Goal: Information Seeking & Learning: Find specific fact

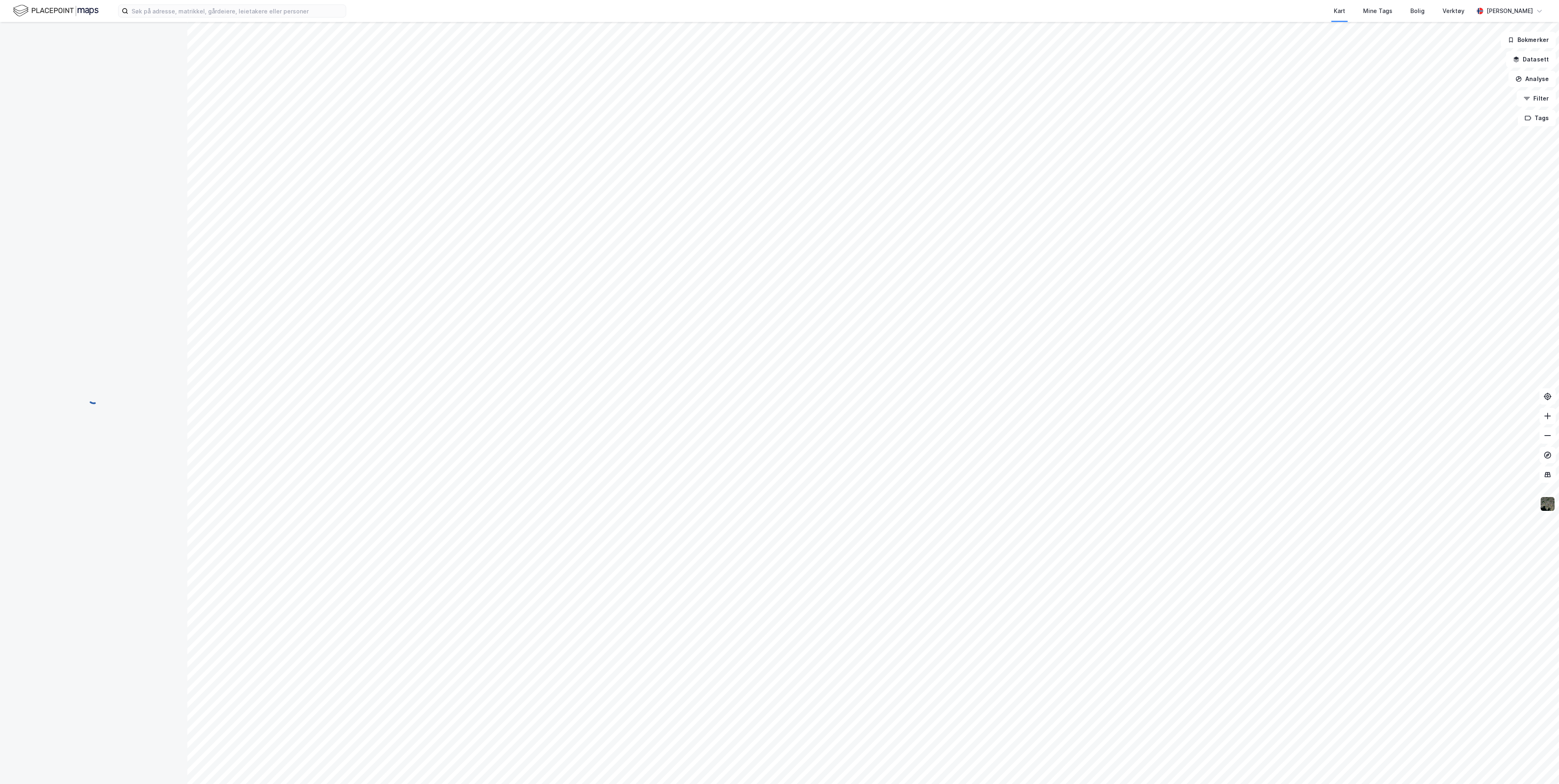
click at [312, 19] on div "Kart Mine Tags Bolig Verktøy [PERSON_NAME]" at bounding box center [779, 10] width 1559 height 22
click at [310, 11] on input at bounding box center [236, 11] width 217 height 12
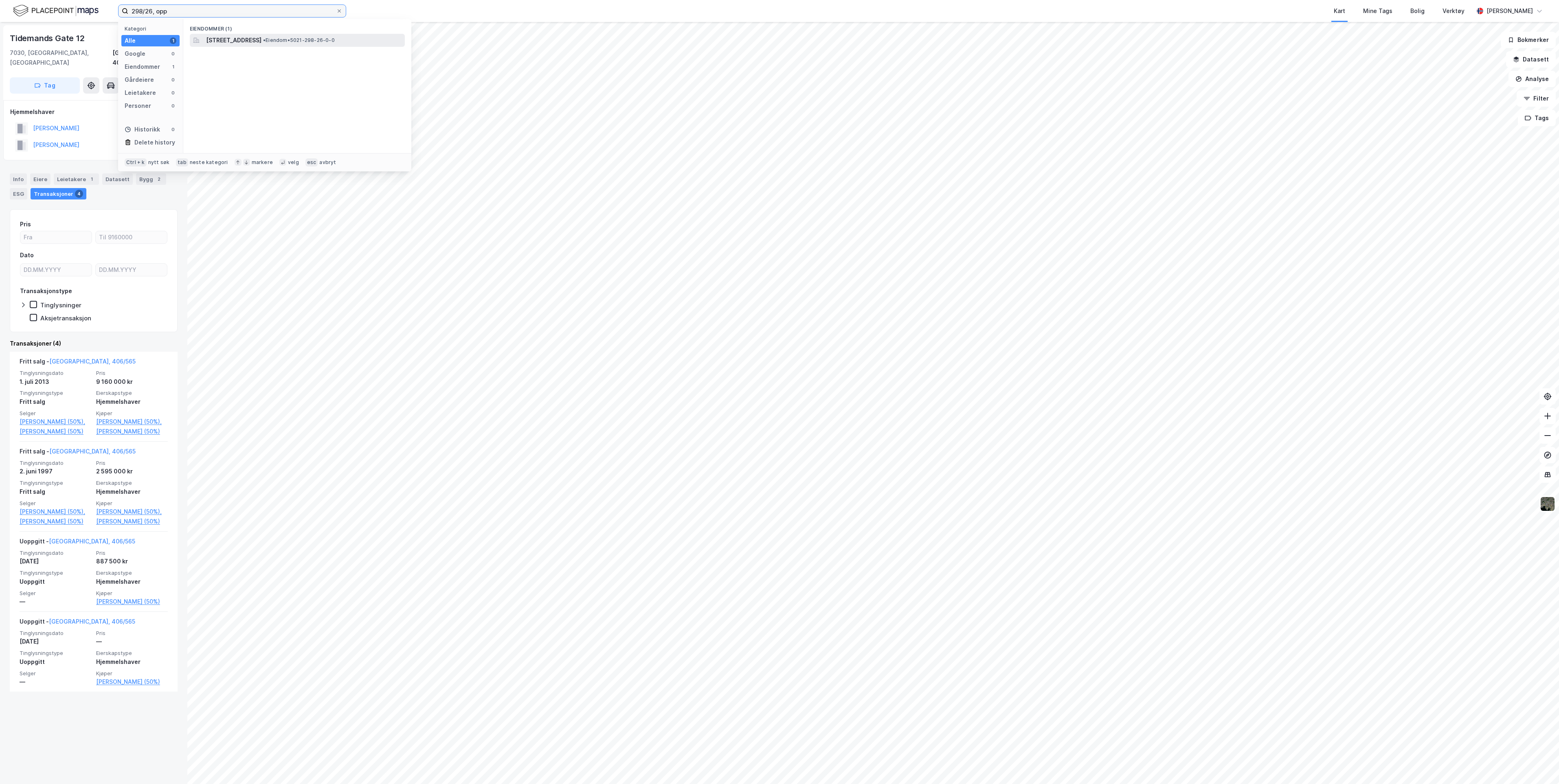
type input "298/26, opp"
click at [262, 39] on span "[STREET_ADDRESS]" at bounding box center [233, 40] width 55 height 10
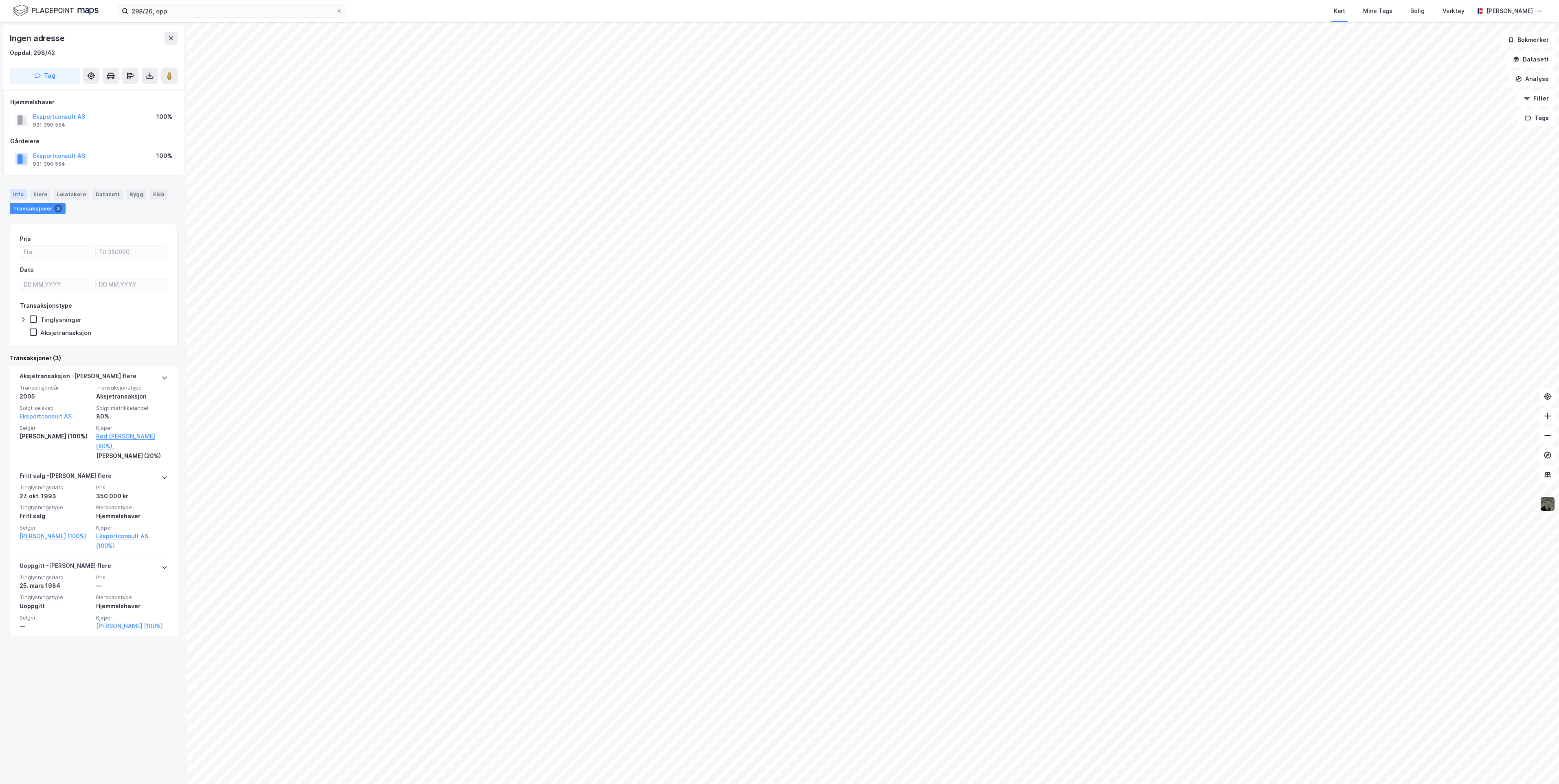
click at [20, 196] on div "Info" at bounding box center [18, 194] width 17 height 10
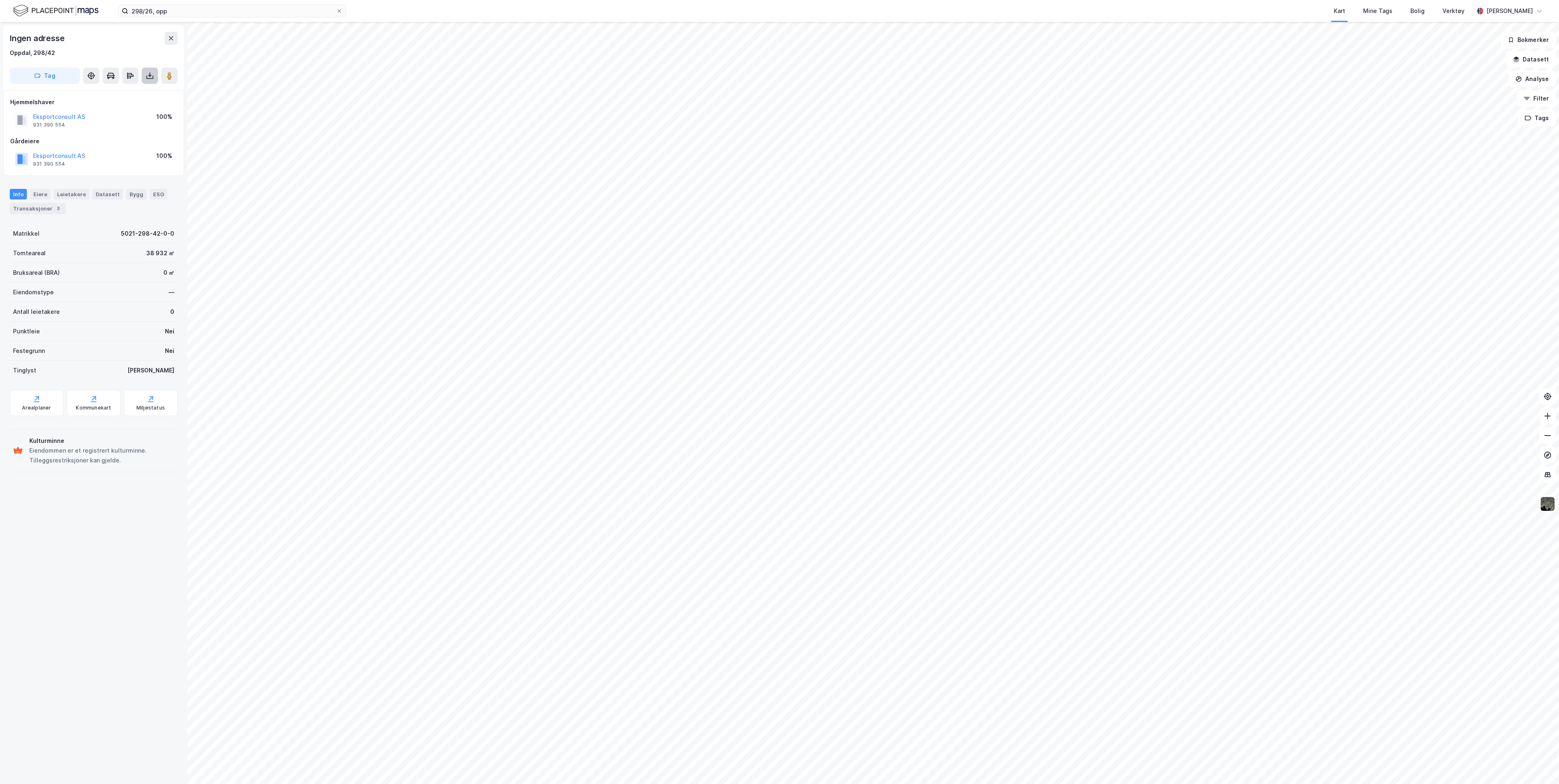
click at [147, 73] on icon at bounding box center [149, 75] width 8 height 8
click at [121, 92] on div "Last ned grunnbok" at bounding box center [109, 92] width 47 height 6
click at [0, 0] on button "og 1 til" at bounding box center [0, 0] width 0 height 0
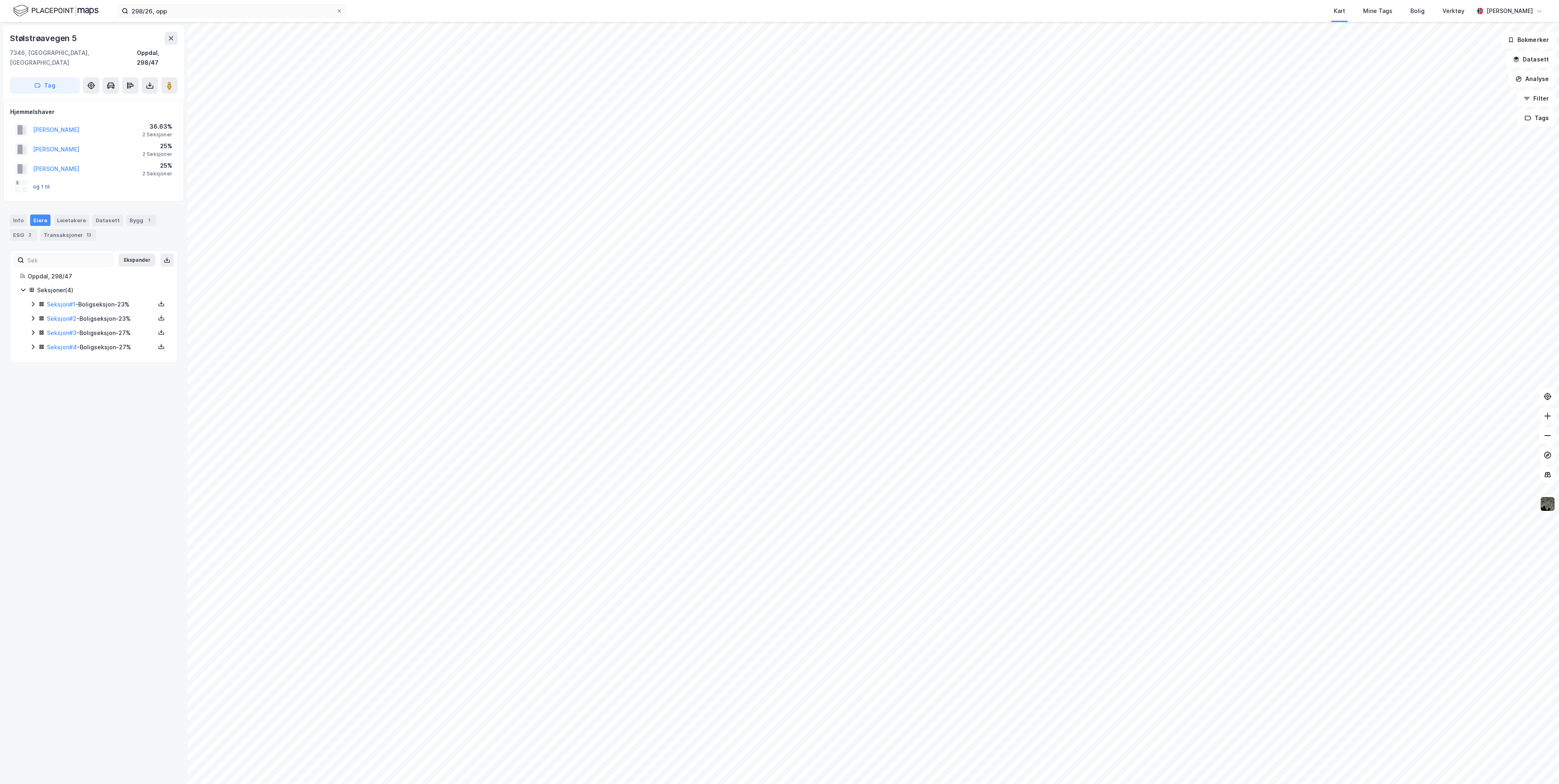
click at [0, 0] on button "og 1 til" at bounding box center [0, 0] width 0 height 0
